Goal: Task Accomplishment & Management: Manage account settings

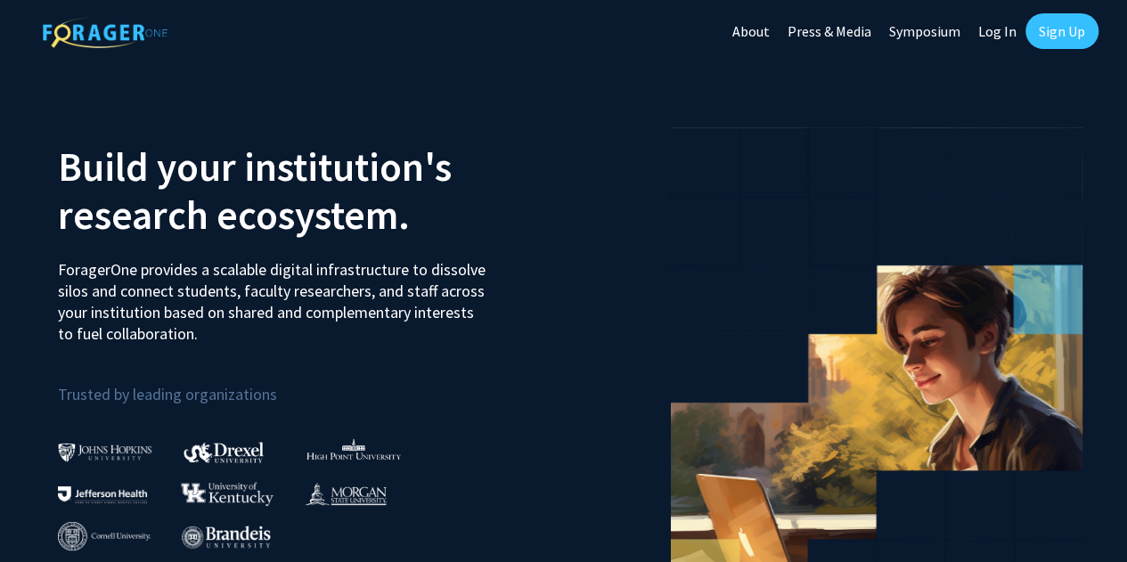
click at [1064, 32] on link "Sign Up" at bounding box center [1062, 31] width 73 height 36
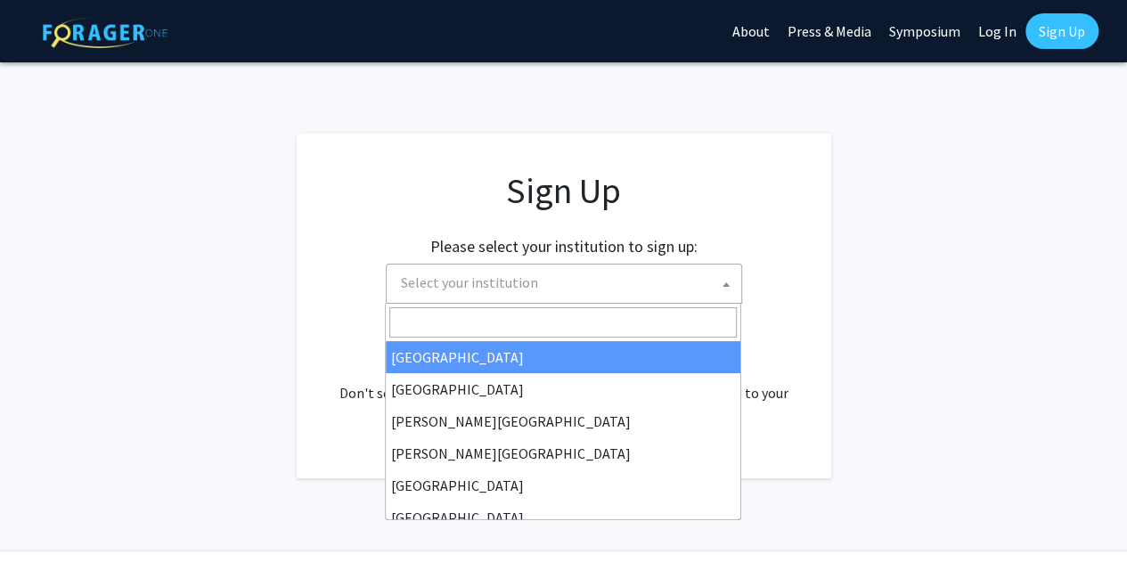
click at [491, 291] on span "Select your institution" at bounding box center [469, 283] width 137 height 18
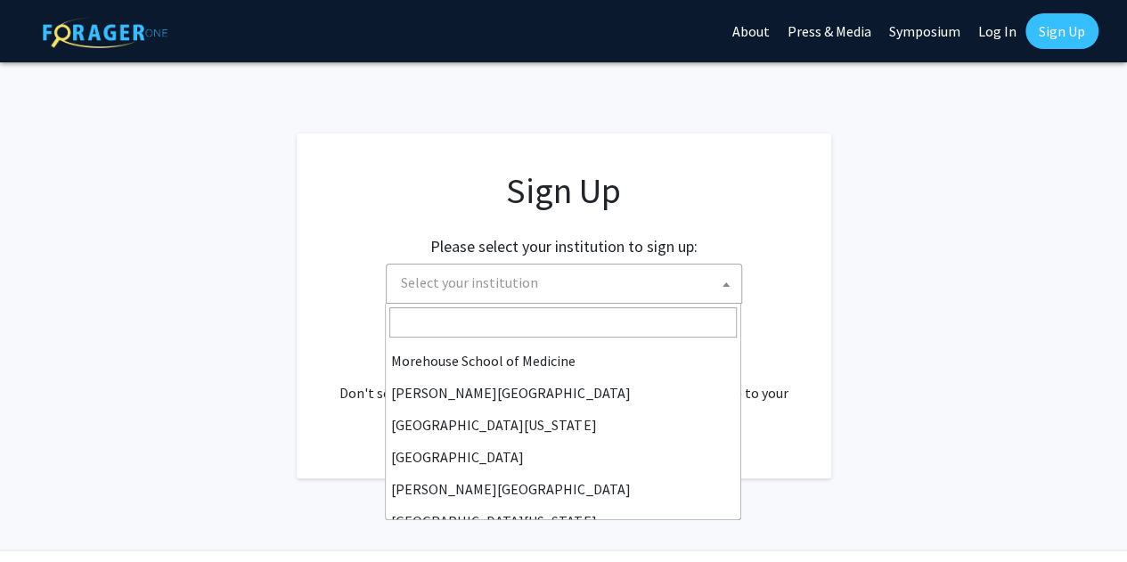
scroll to position [622, 0]
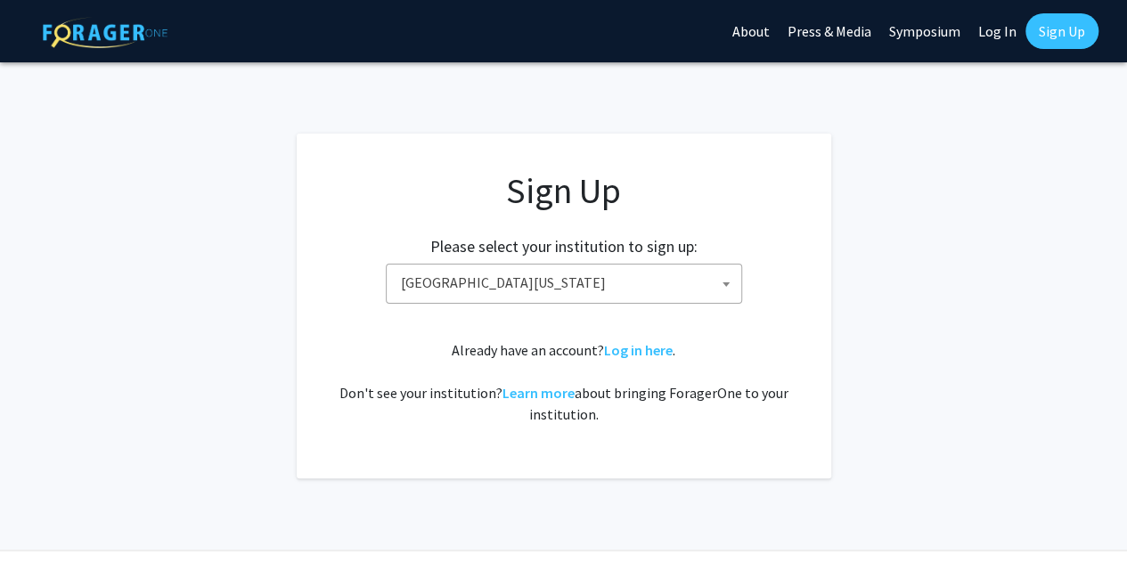
select select "33"
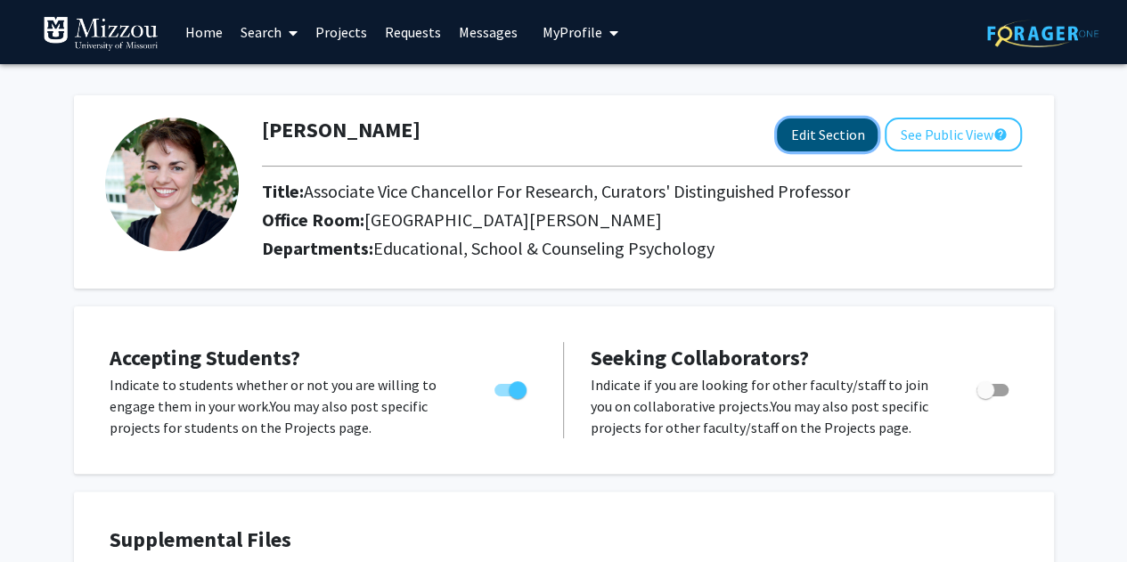
click at [816, 130] on button "Edit Section" at bounding box center [827, 135] width 101 height 33
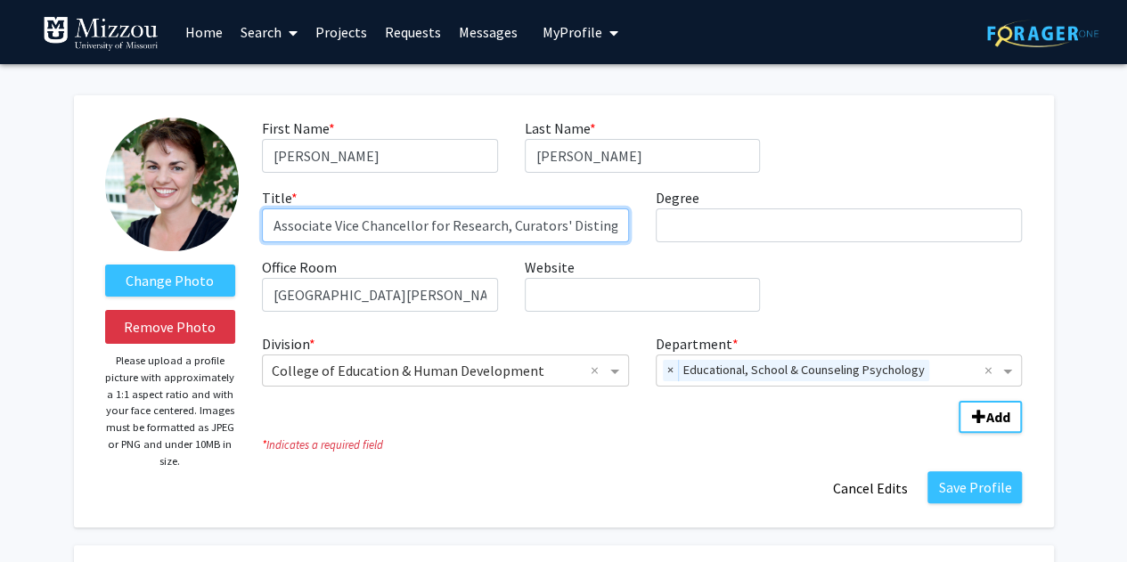
drag, startPoint x: 508, startPoint y: 231, endPoint x: 208, endPoint y: 235, distance: 300.4
click at [208, 235] on form "Change Photo Remove Photo Please upload a profile picture with approximately a …" at bounding box center [564, 312] width 945 height 388
type input "Curators' Distinguished Professor"
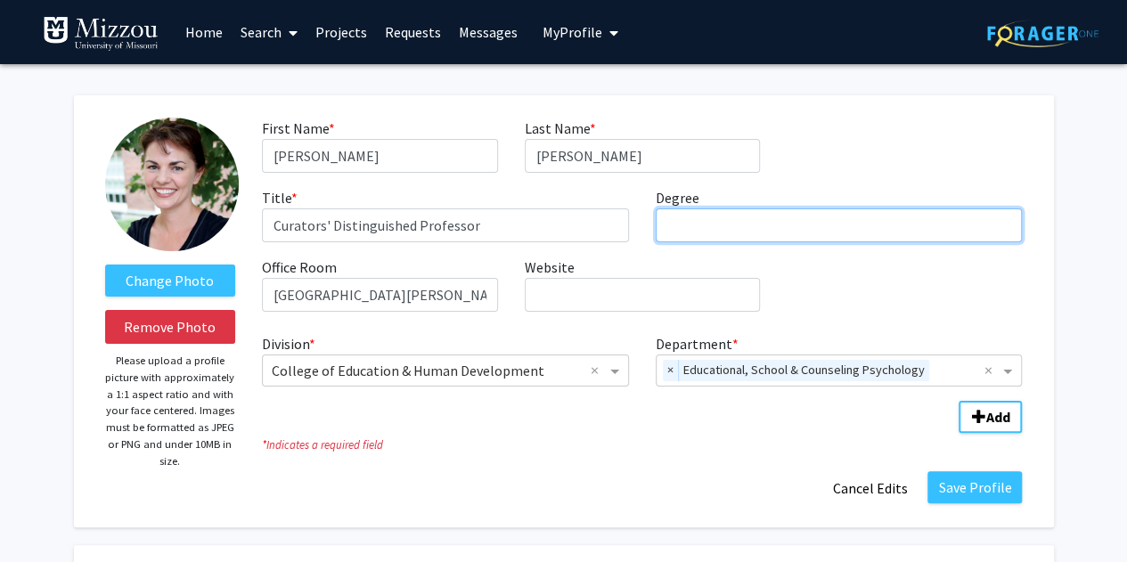
click at [678, 233] on input "Degree required" at bounding box center [839, 226] width 367 height 34
type input "Ph.D."
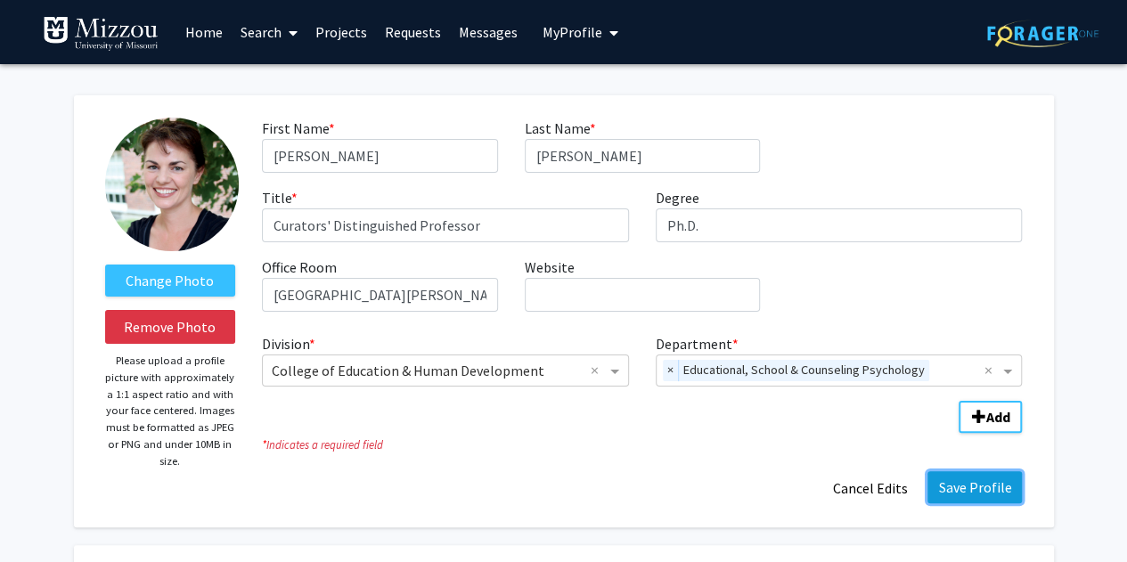
click at [975, 487] on button "Save Profile" at bounding box center [975, 487] width 94 height 32
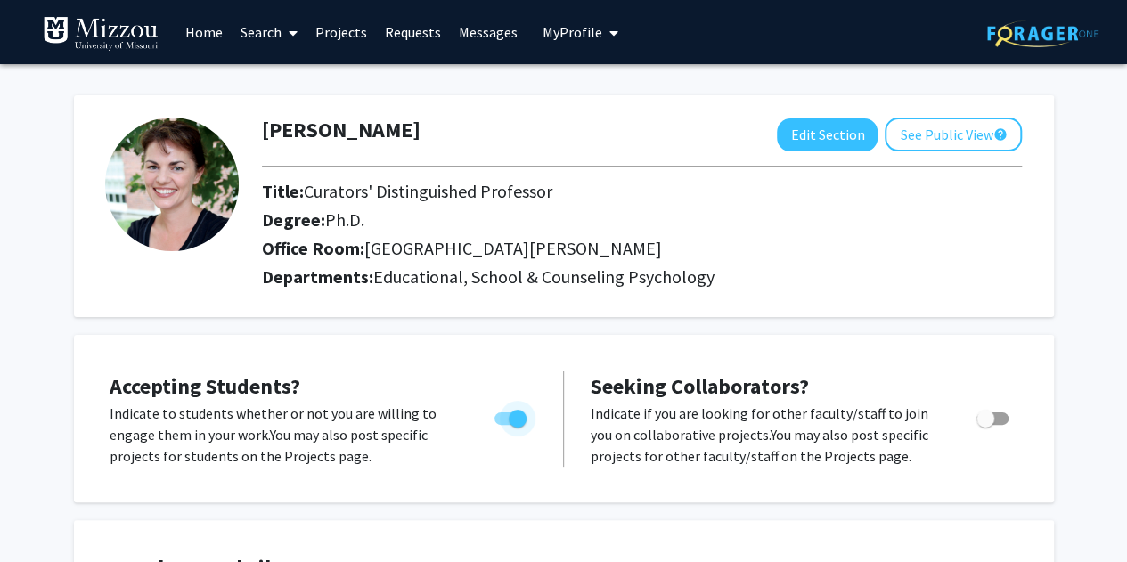
click at [520, 422] on span "Toggle" at bounding box center [518, 419] width 18 height 18
click at [504, 425] on input "Would you like to permit student requests?" at bounding box center [503, 425] width 1 height 1
checkbox input "false"
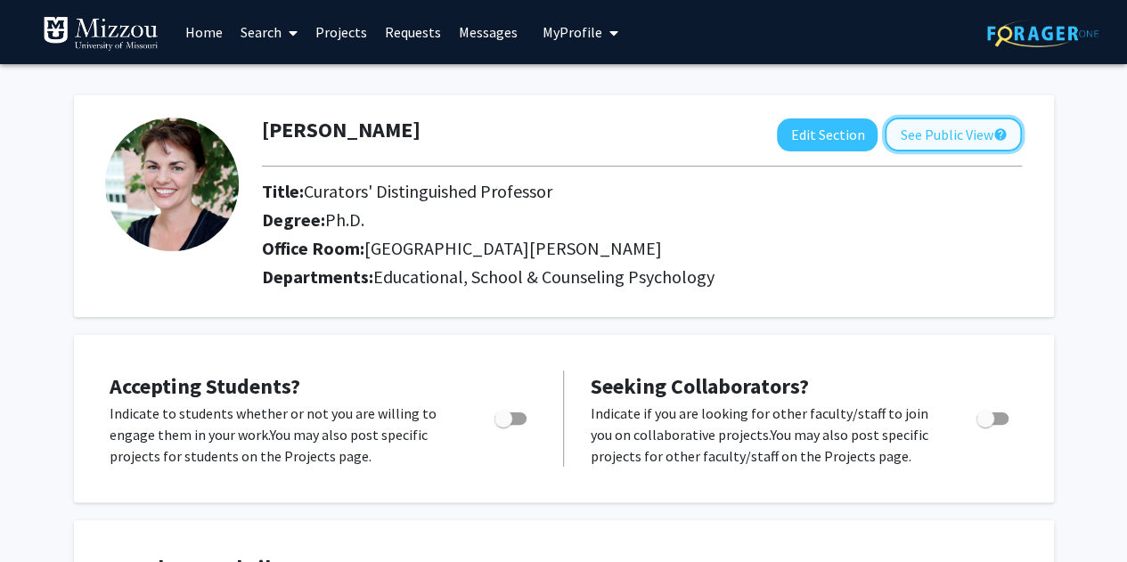
click at [921, 131] on button "See Public View help" at bounding box center [953, 135] width 137 height 34
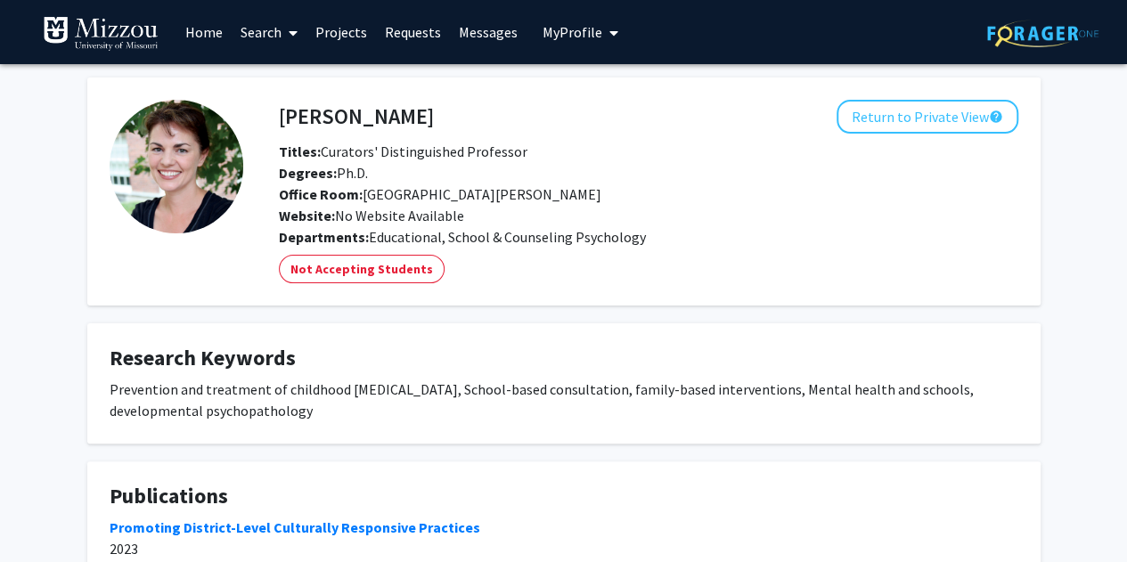
click at [581, 31] on span "My Profile" at bounding box center [573, 32] width 60 height 18
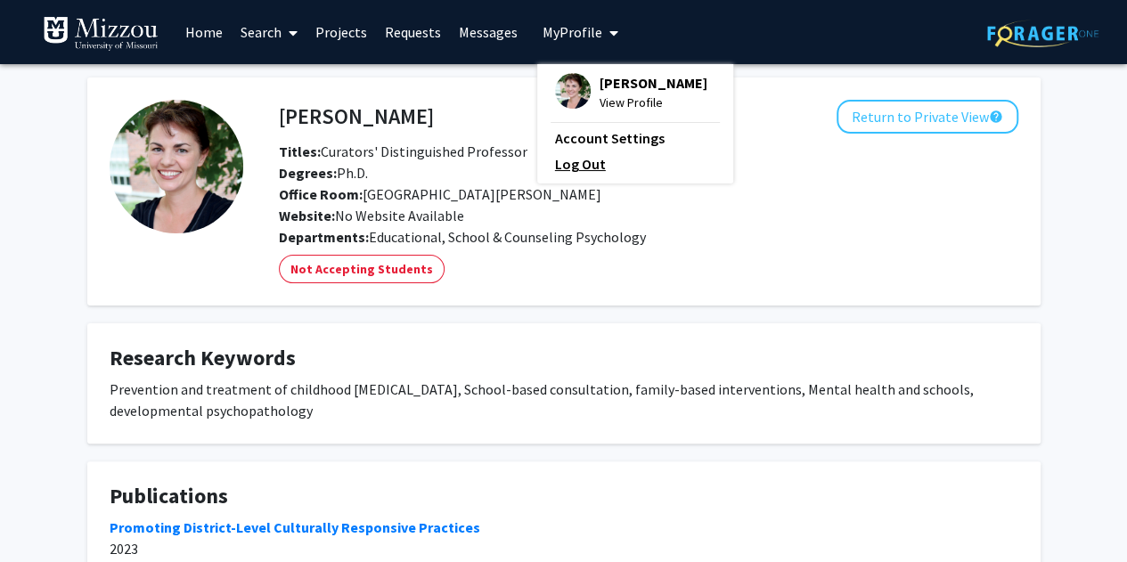
click at [600, 164] on link "Log Out" at bounding box center [635, 163] width 160 height 21
